Goal: Entertainment & Leisure: Consume media (video, audio)

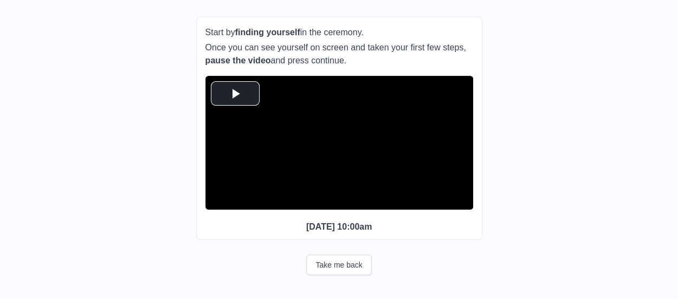
scroll to position [152, 0]
click at [235, 94] on span "Video Player" at bounding box center [235, 94] width 0 height 0
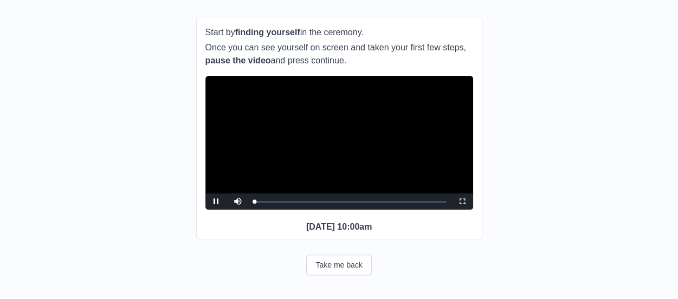
click at [277, 146] on video "Video Player" at bounding box center [340, 143] width 268 height 134
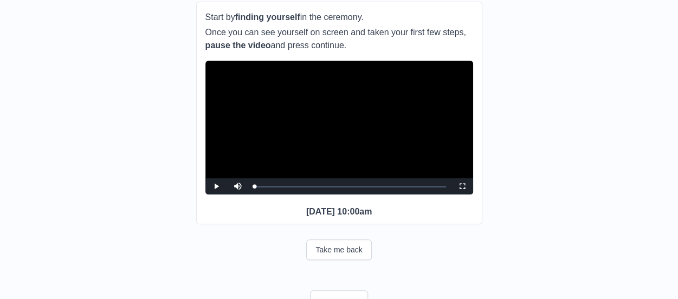
click at [156, 139] on div "**********" at bounding box center [339, 125] width 644 height 394
click at [216, 187] on span "Video Player" at bounding box center [216, 187] width 0 height 0
click at [463, 187] on span "Video Player" at bounding box center [463, 187] width 0 height 0
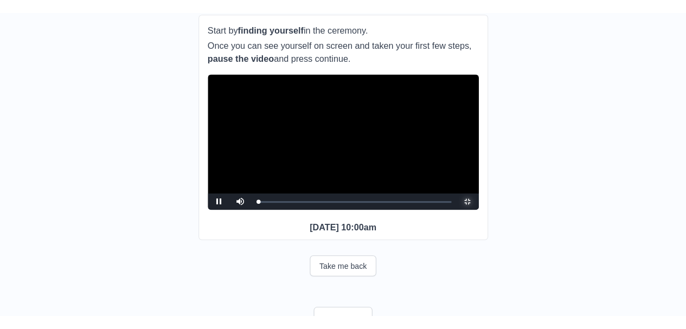
scroll to position [0, 0]
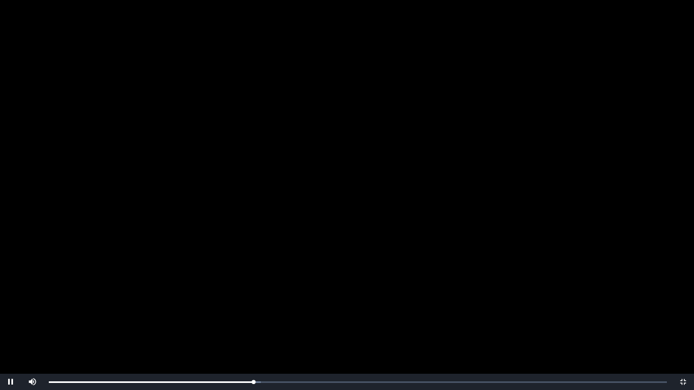
click at [682, 299] on video "Video Player" at bounding box center [347, 195] width 694 height 390
click at [683, 299] on span "Video Player" at bounding box center [683, 382] width 0 height 0
